Goal: Information Seeking & Learning: Understand process/instructions

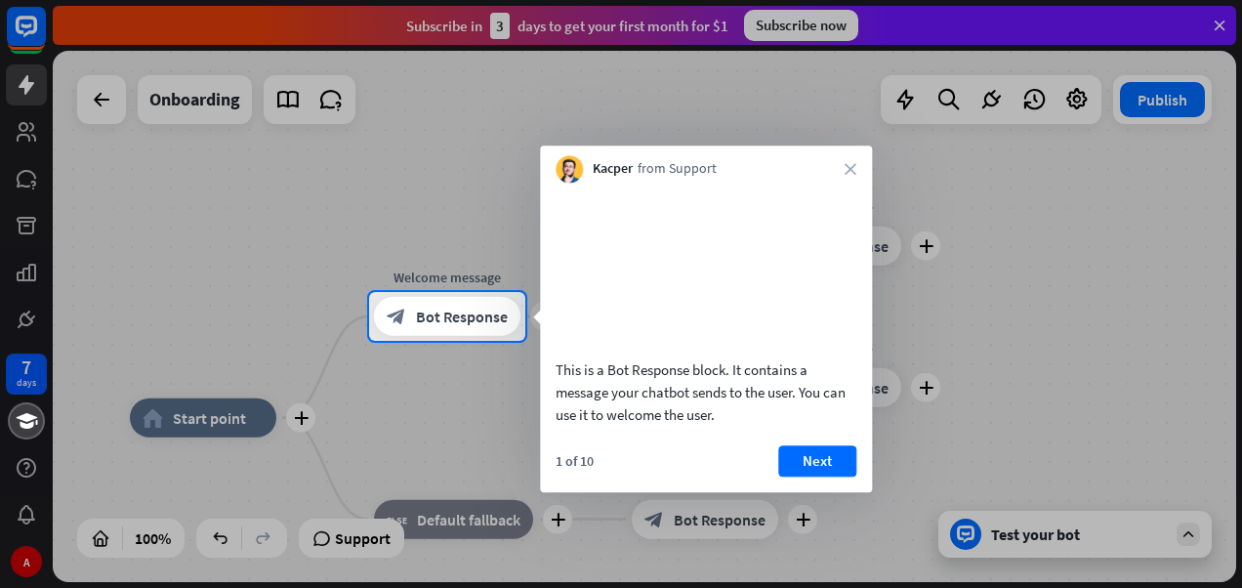
click at [20, 139] on div at bounding box center [621, 146] width 1242 height 292
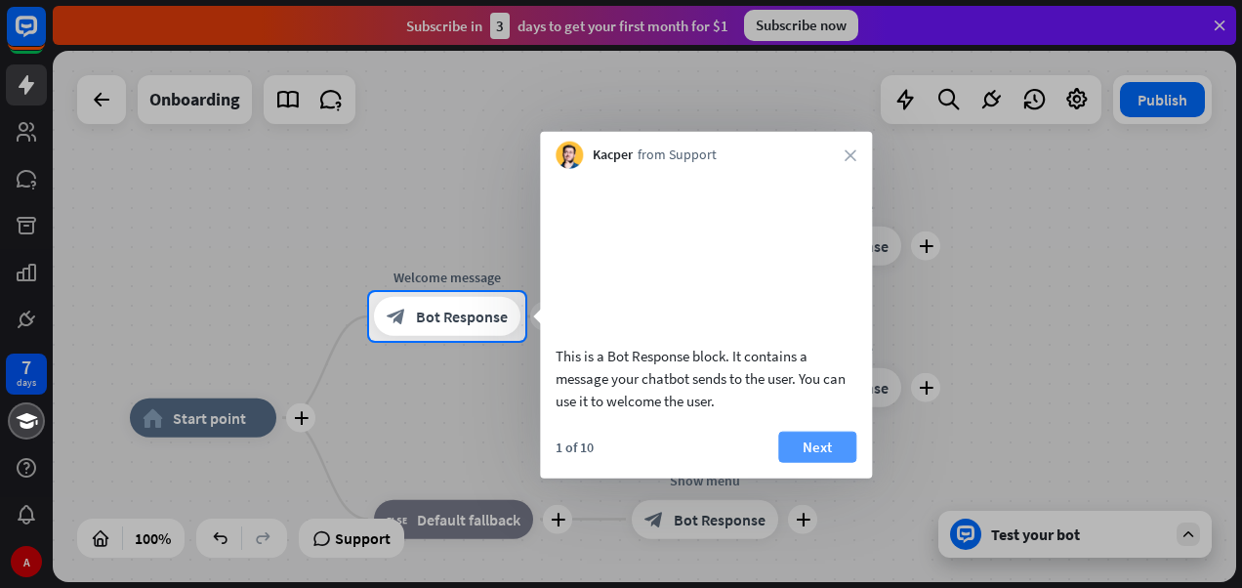
click at [839, 462] on button "Next" at bounding box center [817, 446] width 78 height 31
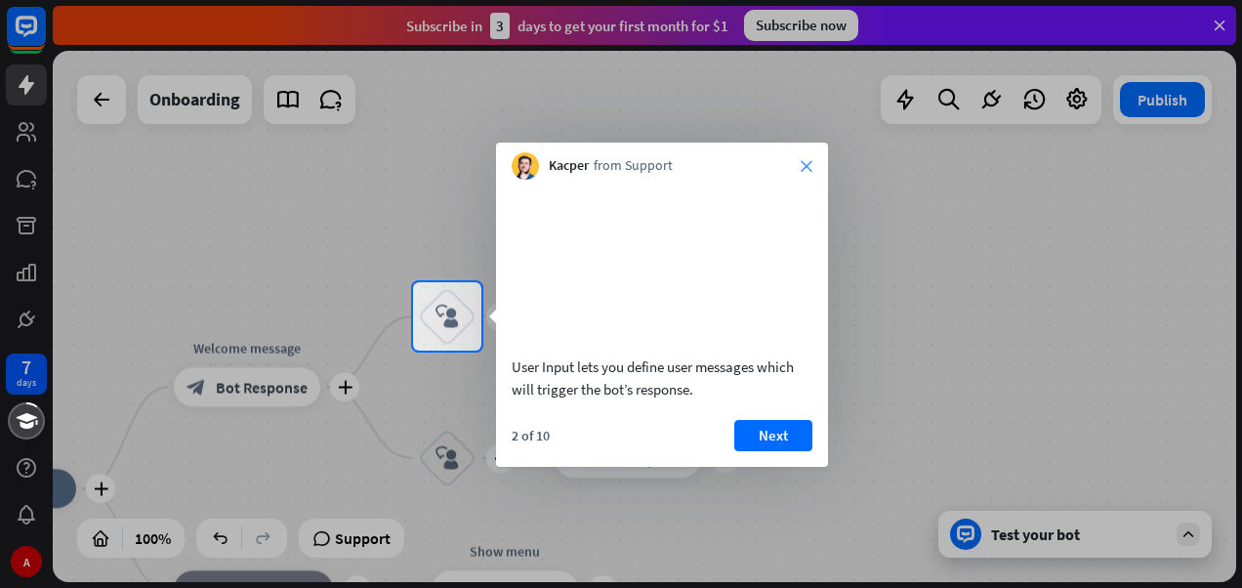
click at [808, 170] on icon "close" at bounding box center [807, 166] width 12 height 12
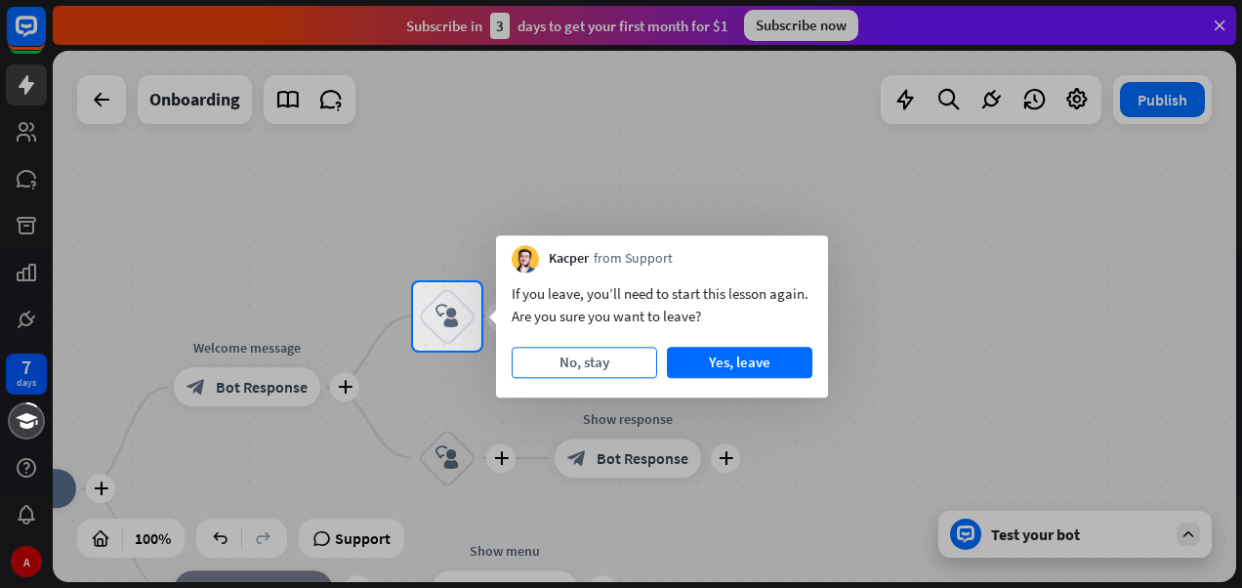
click at [634, 363] on button "No, stay" at bounding box center [584, 362] width 145 height 31
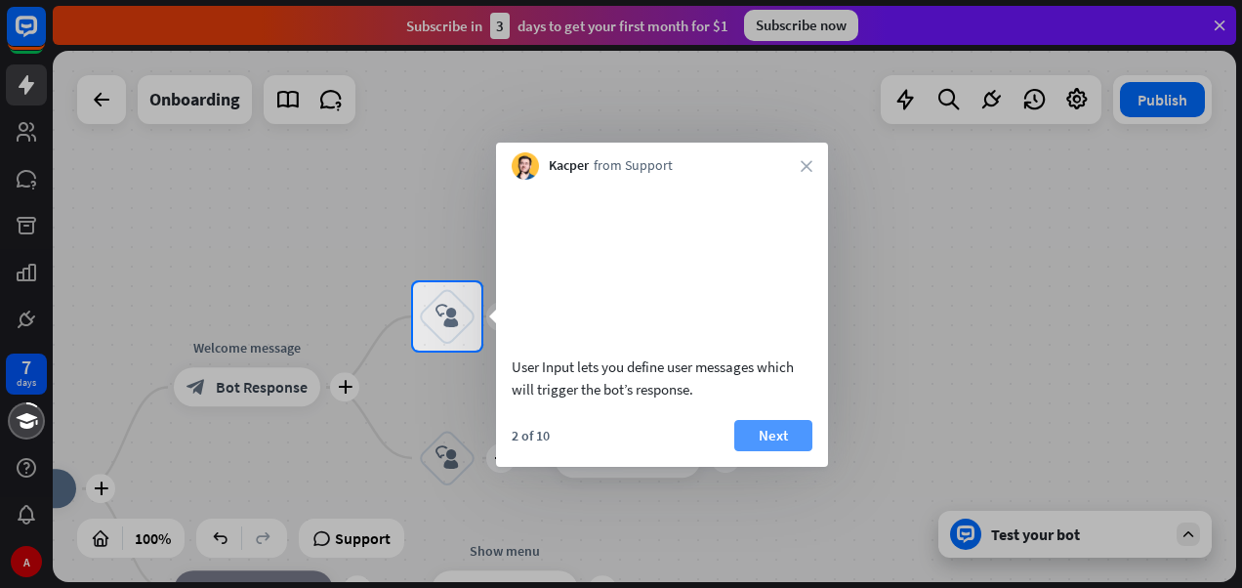
click at [749, 451] on button "Next" at bounding box center [773, 435] width 78 height 31
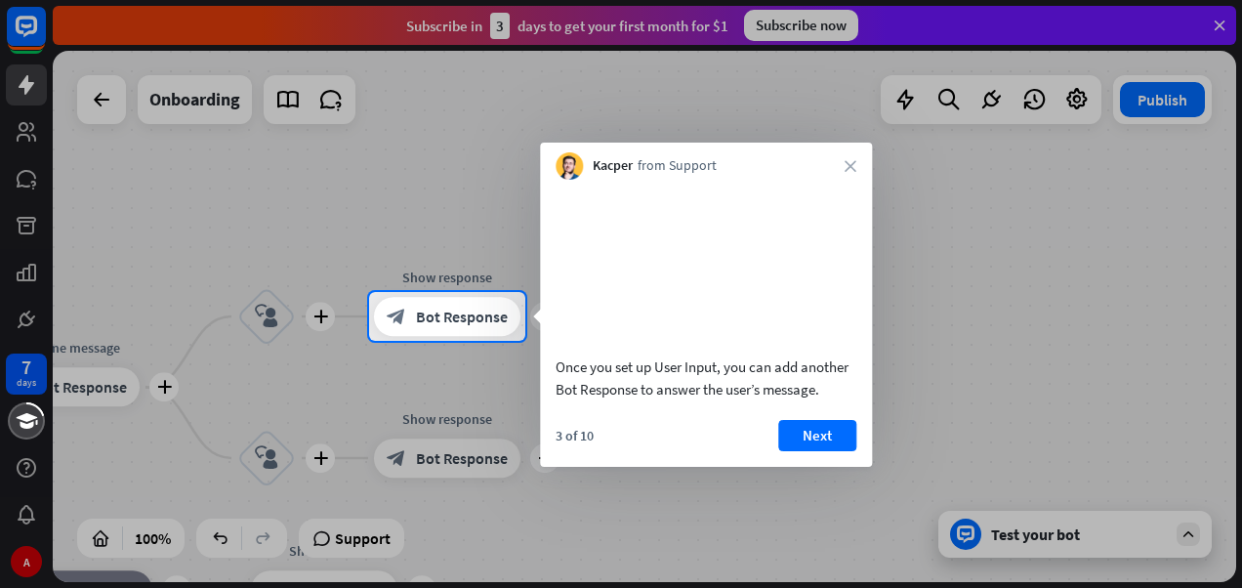
click at [816, 437] on div "Once you set up User Input, you can add another Bot Response to answer the user…" at bounding box center [706, 323] width 332 height 287
click at [816, 451] on button "Next" at bounding box center [817, 435] width 78 height 31
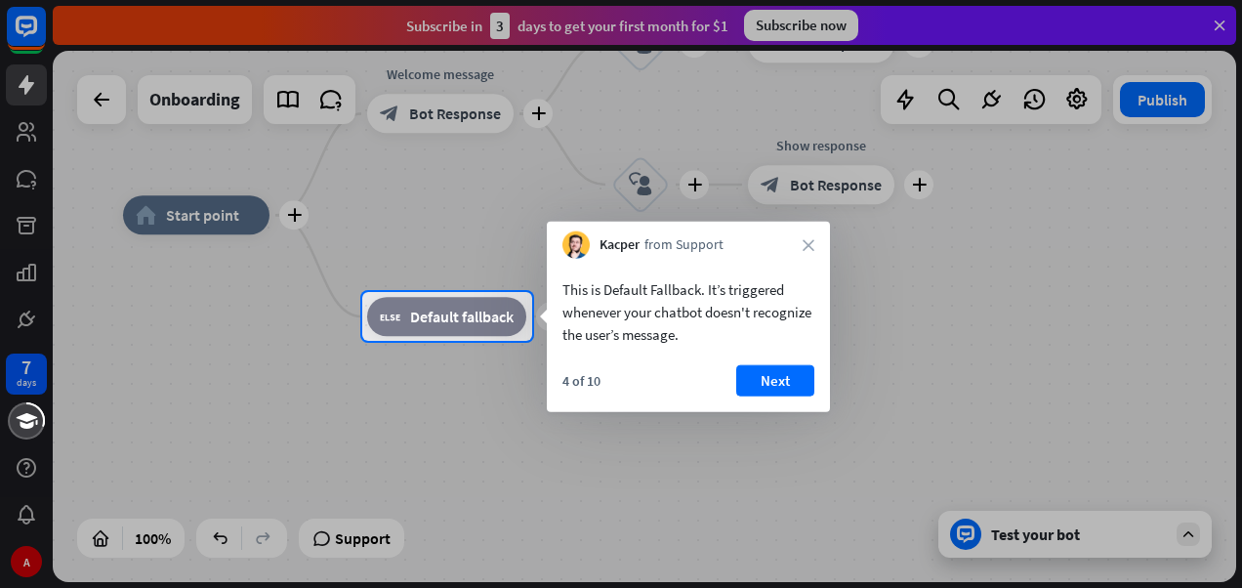
click at [14, 223] on div at bounding box center [621, 146] width 1242 height 292
click at [16, 191] on div at bounding box center [621, 146] width 1242 height 292
click at [168, 20] on div at bounding box center [621, 146] width 1242 height 292
